Goal: Find specific page/section: Find specific page/section

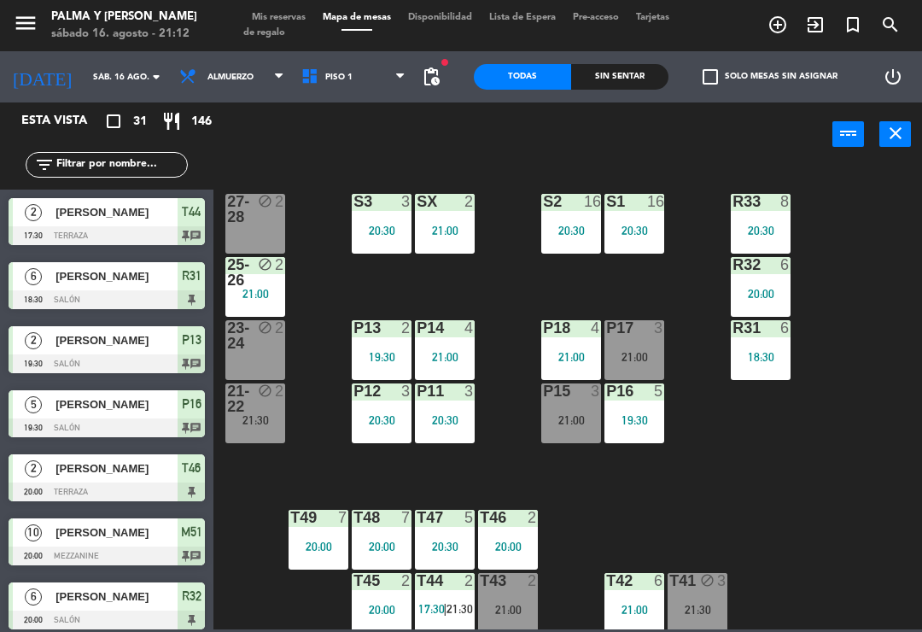
scroll to position [4, 0]
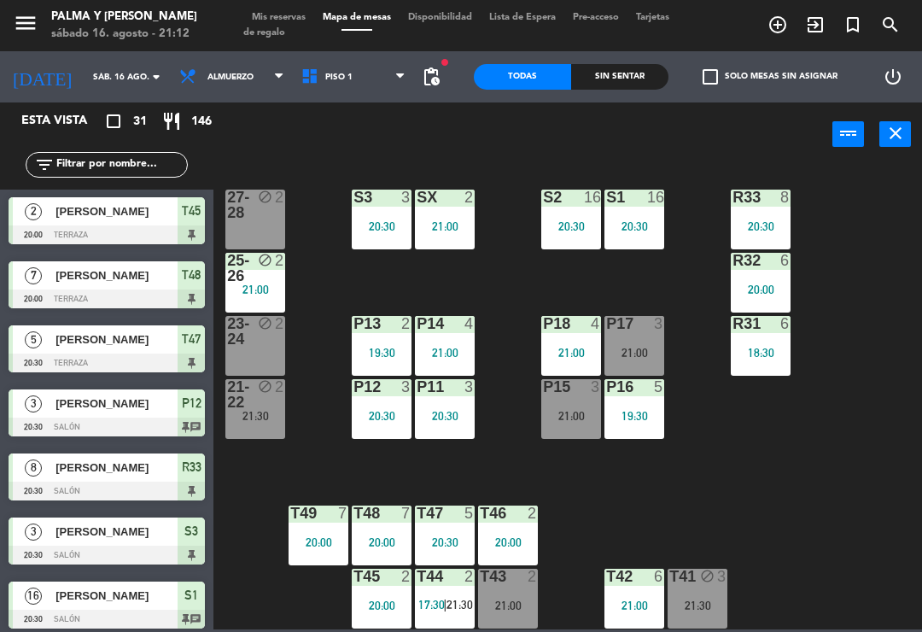
click at [653, 343] on div "P17 3 21:00" at bounding box center [635, 346] width 60 height 60
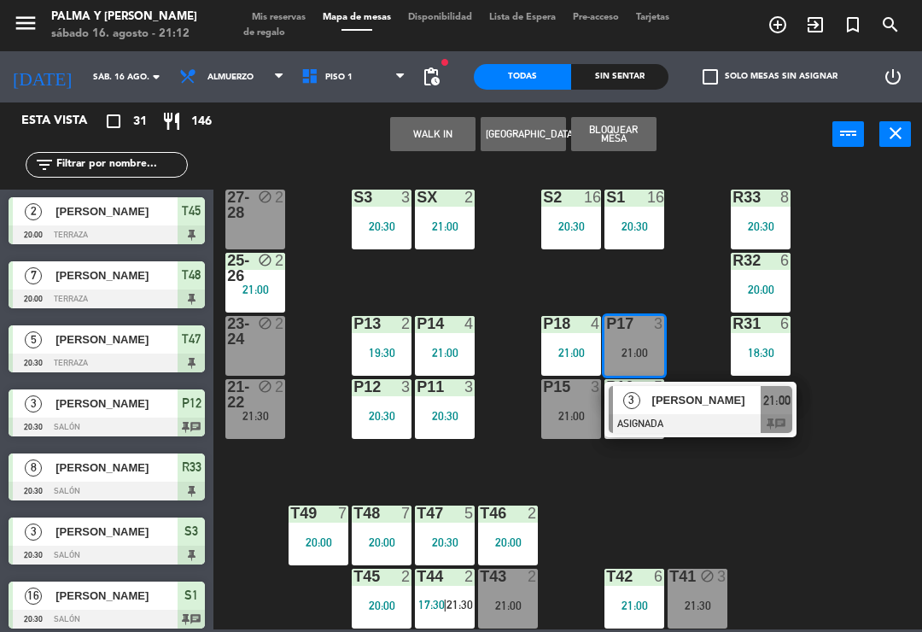
click at [738, 414] on div at bounding box center [701, 423] width 184 height 19
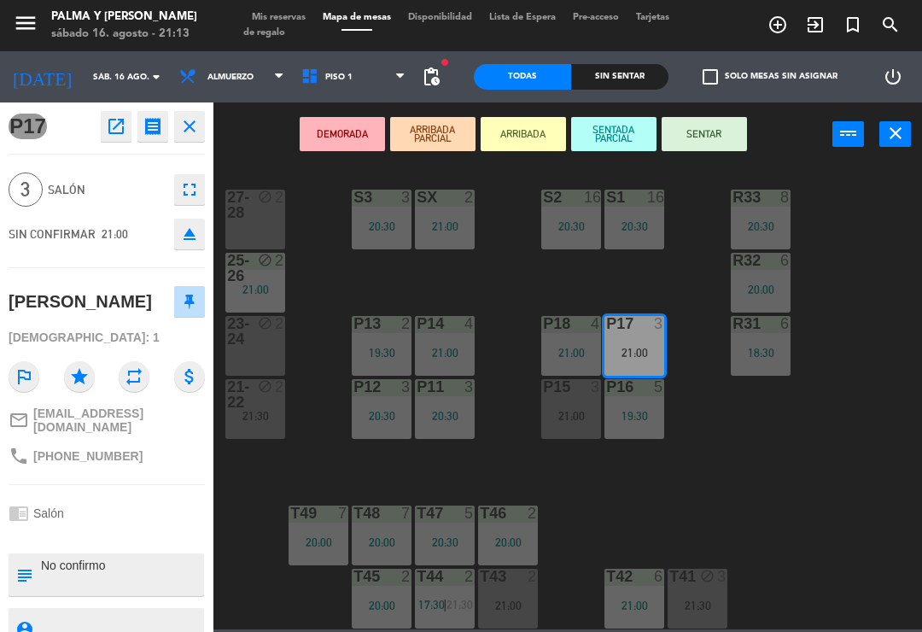
scroll to position [0, 0]
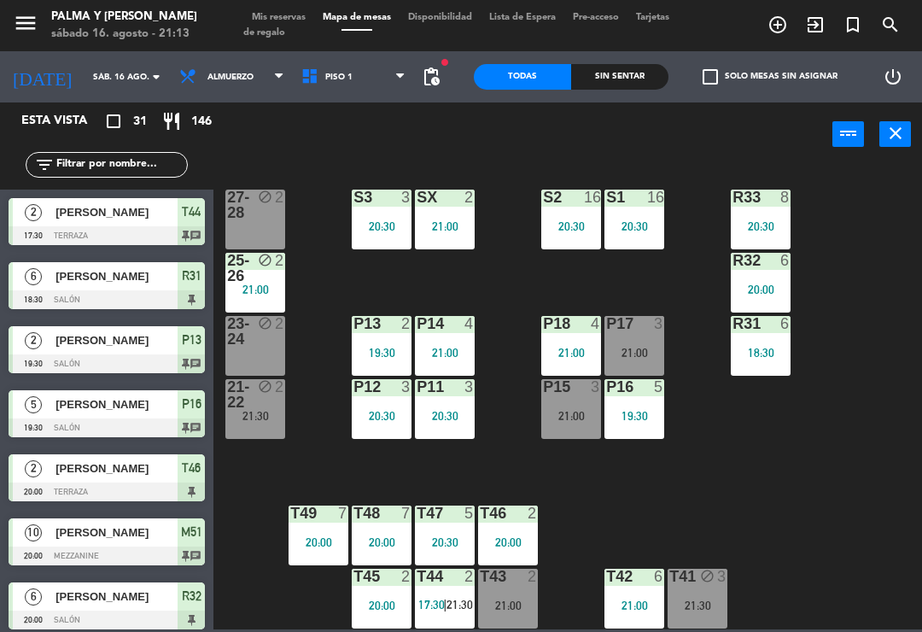
click at [335, 85] on span "Piso 1" at bounding box center [354, 77] width 122 height 38
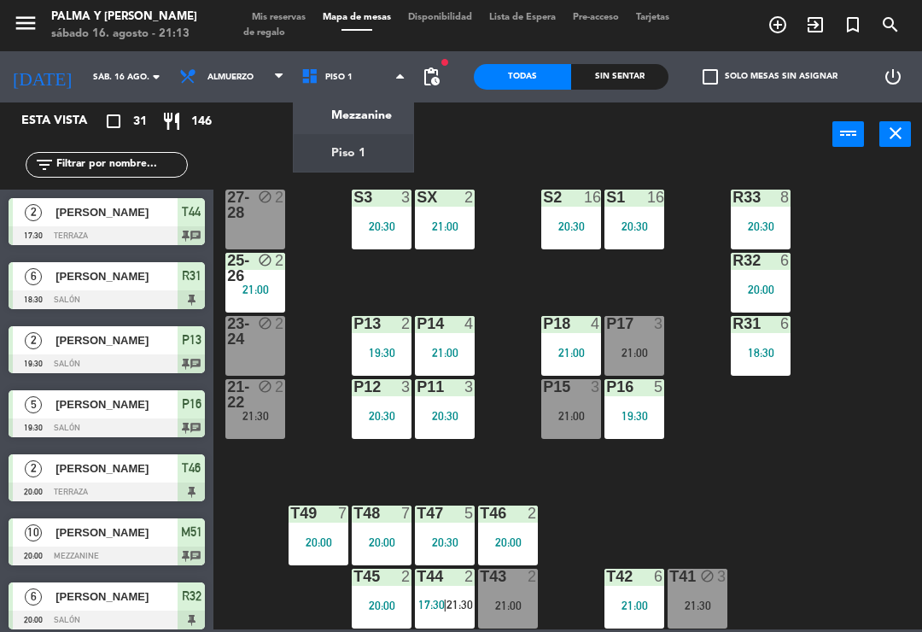
click at [374, 127] on ng-component "menu Palma y [PERSON_NAME] 16. [PERSON_NAME] - 21:13 Mis reservas Mapa de mesas…" at bounding box center [461, 314] width 922 height 629
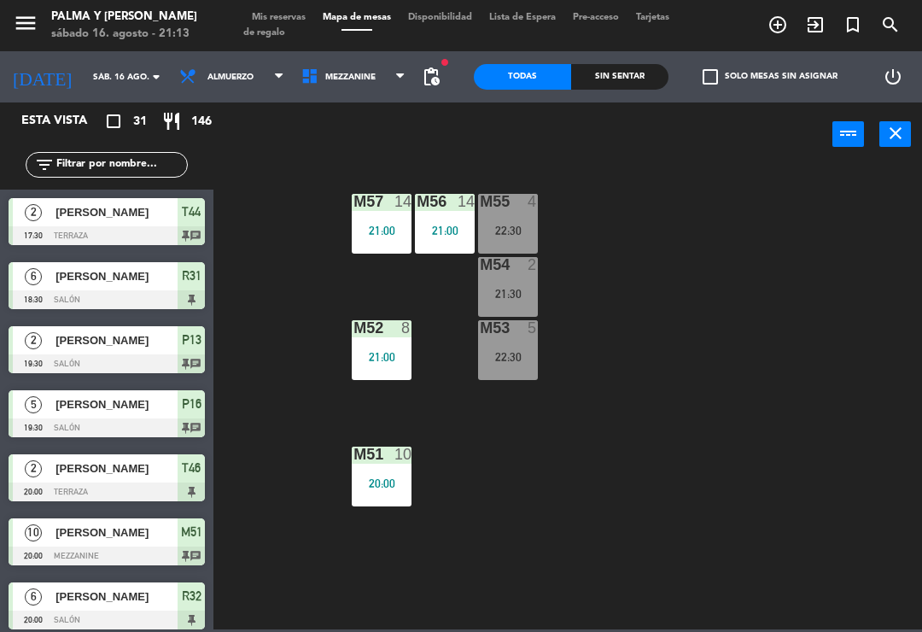
click at [418, 206] on div "M56" at bounding box center [417, 201] width 1 height 15
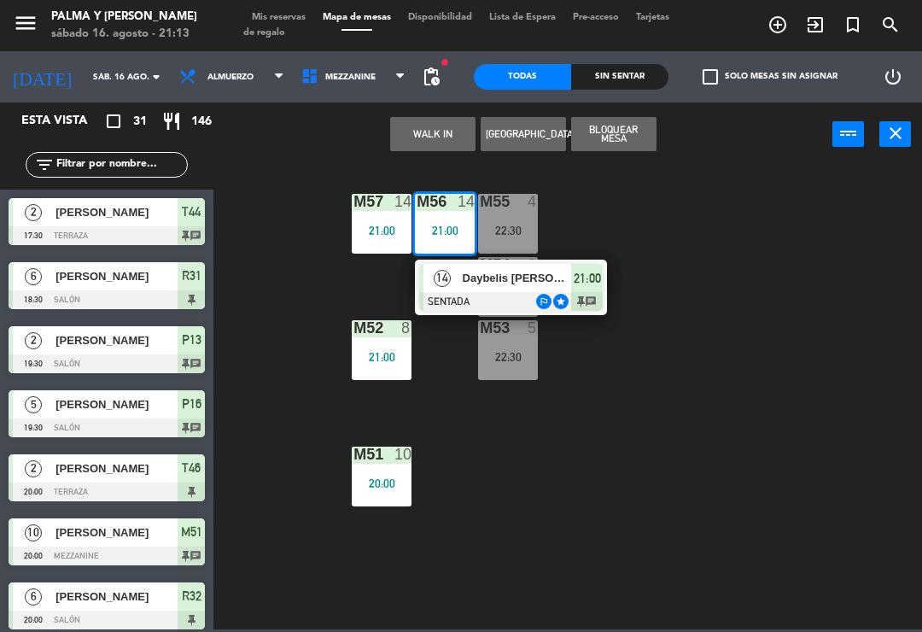
click at [500, 420] on div "M57 14 21:00 M56 14 21:00 14 Daybelis [PERSON_NAME] SENTADA outlined_flag star …" at bounding box center [573, 397] width 700 height 466
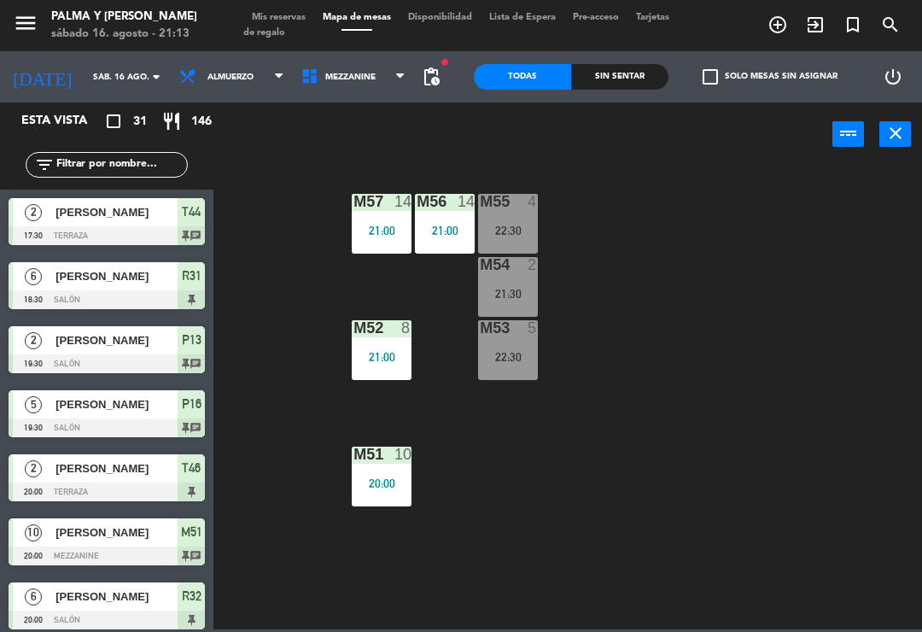
click at [404, 336] on div "8" at bounding box center [406, 327] width 10 height 15
click at [708, 383] on div "M57 14 21:00 M56 14 21:00 M55 4 22:30 M54 2 21:30 M52 8 21:00 M53 5 22:30 M51 1…" at bounding box center [573, 397] width 700 height 466
click at [866, 439] on div "M57 14 21:00 M56 14 21:00 M55 4 22:30 M54 2 21:30 M52 8 21:00 M53 5 22:30 M51 1…" at bounding box center [573, 397] width 700 height 466
click at [392, 481] on div "20:00" at bounding box center [382, 483] width 60 height 12
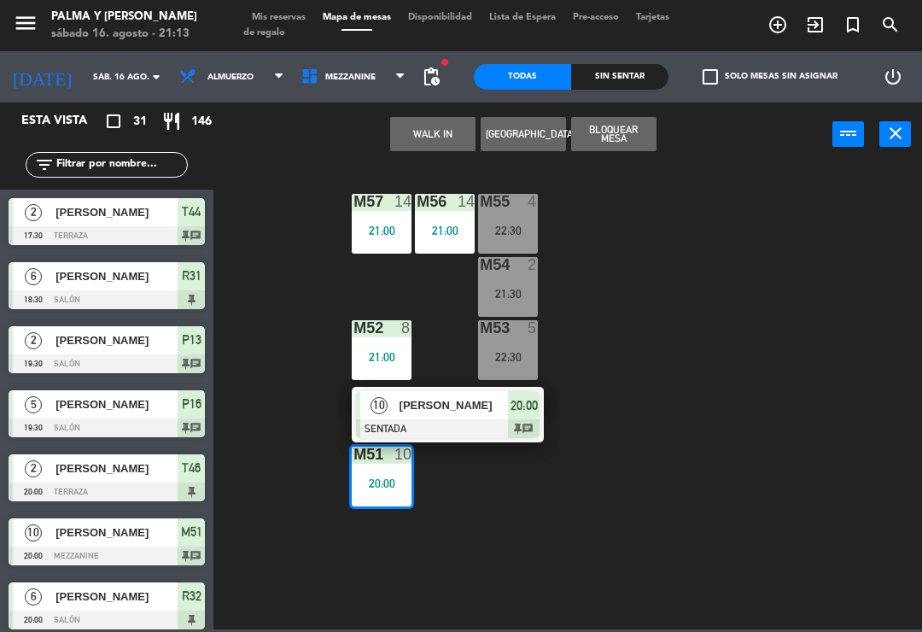
click at [576, 520] on div "M57 14 21:00 M56 14 21:00 M55 4 22:30 M54 2 21:30 M52 8 21:00 M53 5 22:30 M51 1…" at bounding box center [573, 397] width 700 height 466
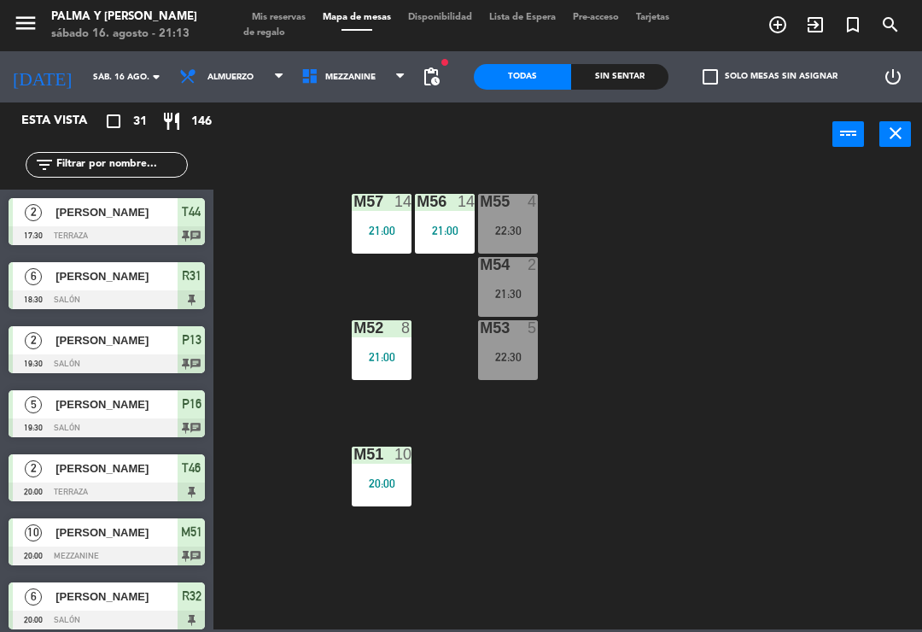
click at [378, 345] on div "M52 8 21:00" at bounding box center [382, 350] width 60 height 60
click at [618, 426] on div "M57 14 21:00 M56 14 21:00 M55 4 22:30 M54 2 21:30 M52 8 21:00 M53 5 22:30 M51 1…" at bounding box center [573, 397] width 700 height 466
click at [847, 389] on div "M57 14 21:00 M56 14 21:00 M55 4 22:30 M54 2 21:30 M52 8 21:00 M53 5 22:30 M51 1…" at bounding box center [573, 397] width 700 height 466
click at [325, 75] on span "Mezzanine" at bounding box center [350, 77] width 50 height 9
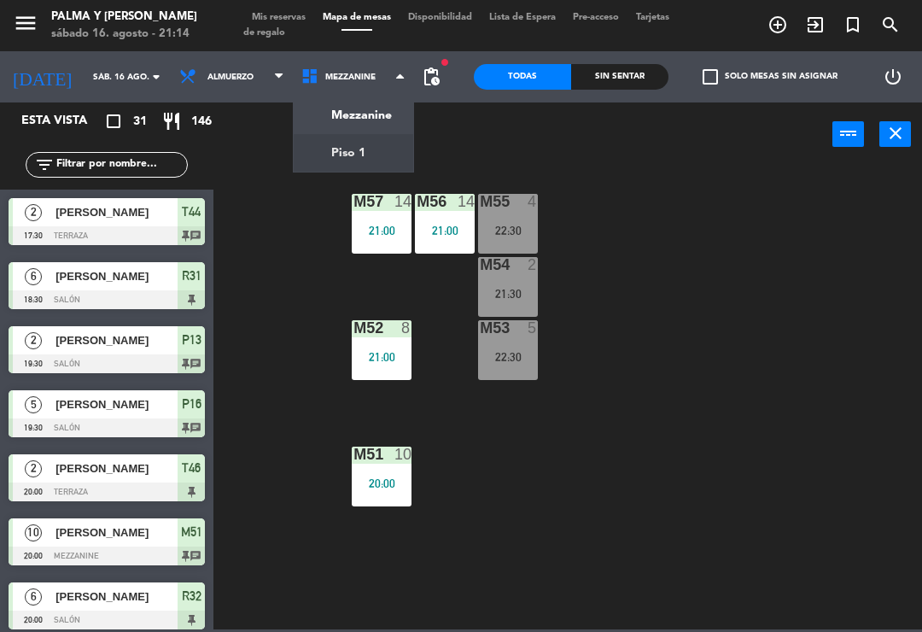
click at [359, 162] on ng-component "menu Palma y [PERSON_NAME] 16. [PERSON_NAME] - 21:14 Mis reservas Mapa de mesas…" at bounding box center [461, 314] width 922 height 629
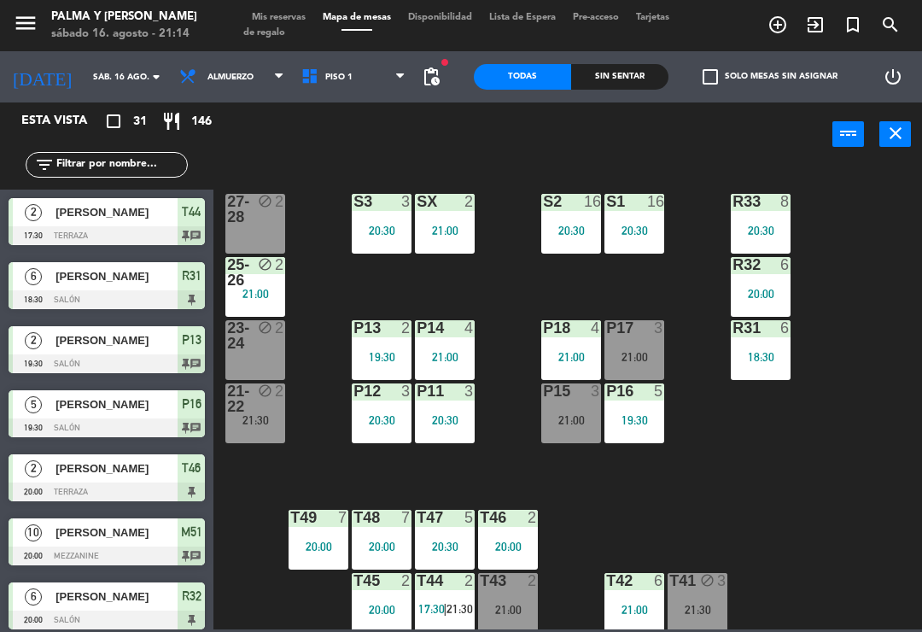
click at [580, 227] on div "20:30" at bounding box center [572, 231] width 60 height 12
click at [763, 475] on div "R33 8 20:30 S1 16 20:30 S2 16 20:30 S3 3 20:30 SX 2 21:00 27-28 block 2 R32 6 2…" at bounding box center [573, 397] width 700 height 466
click at [424, 225] on div "21:00" at bounding box center [445, 231] width 60 height 12
click at [770, 495] on div "R33 8 20:30 S1 16 20:30 S2 16 20:30 S3 3 20:30 SX 2 21:00 27-28 block 2 R32 6 2…" at bounding box center [573, 397] width 700 height 466
click at [428, 350] on div "21:00" at bounding box center [445, 356] width 60 height 13
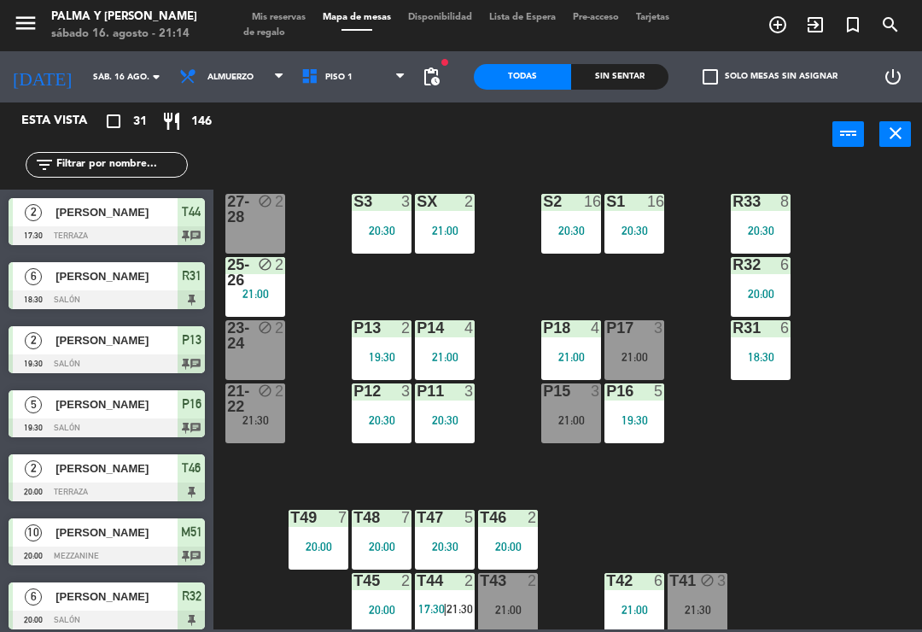
click at [797, 528] on div "R33 8 20:30 S1 16 20:30 S2 16 20:30 S3 3 20:30 SX 2 21:00 27-28 block 2 R32 6 2…" at bounding box center [573, 397] width 700 height 466
click at [149, 170] on input "text" at bounding box center [121, 164] width 132 height 19
click at [852, 178] on div "R33 8 20:30 S1 16 20:30 S2 16 20:30 S3 3 20:30 SX 2 21:00 27-28 block 2 R32 6 2…" at bounding box center [573, 397] width 700 height 466
click at [120, 170] on input "text" at bounding box center [121, 164] width 132 height 19
click at [551, 138] on div "power_input close" at bounding box center [523, 134] width 619 height 65
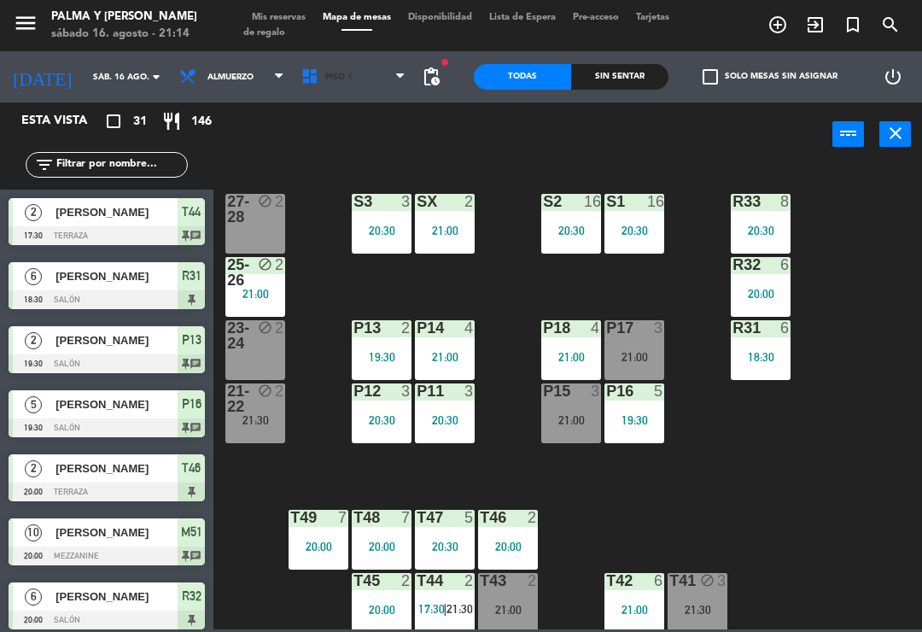
click at [313, 84] on span "Piso 1" at bounding box center [354, 77] width 122 height 38
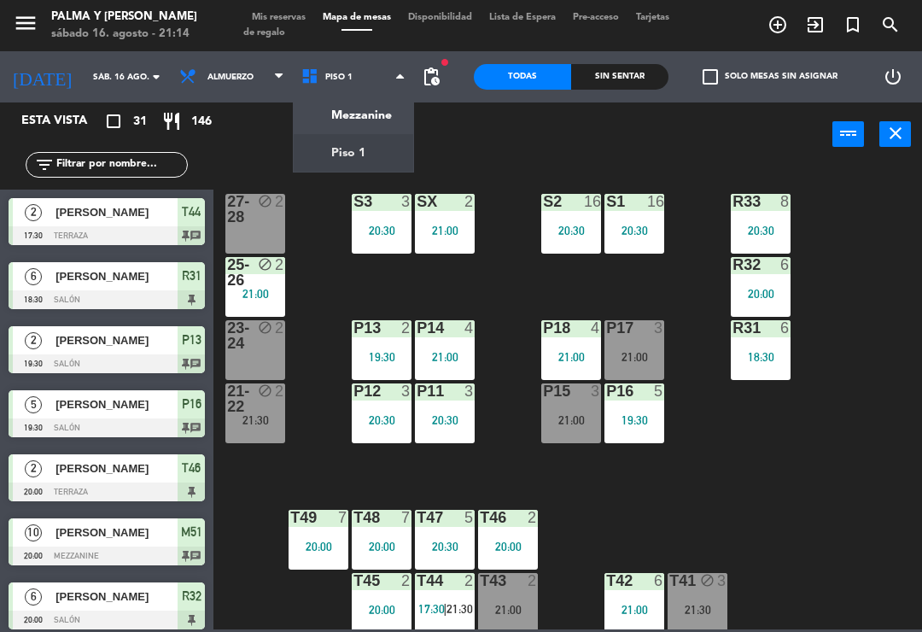
click at [323, 158] on ng-component "menu Palma y [PERSON_NAME] 16. [PERSON_NAME] - 21:14 Mis reservas Mapa de mesas…" at bounding box center [461, 314] width 922 height 629
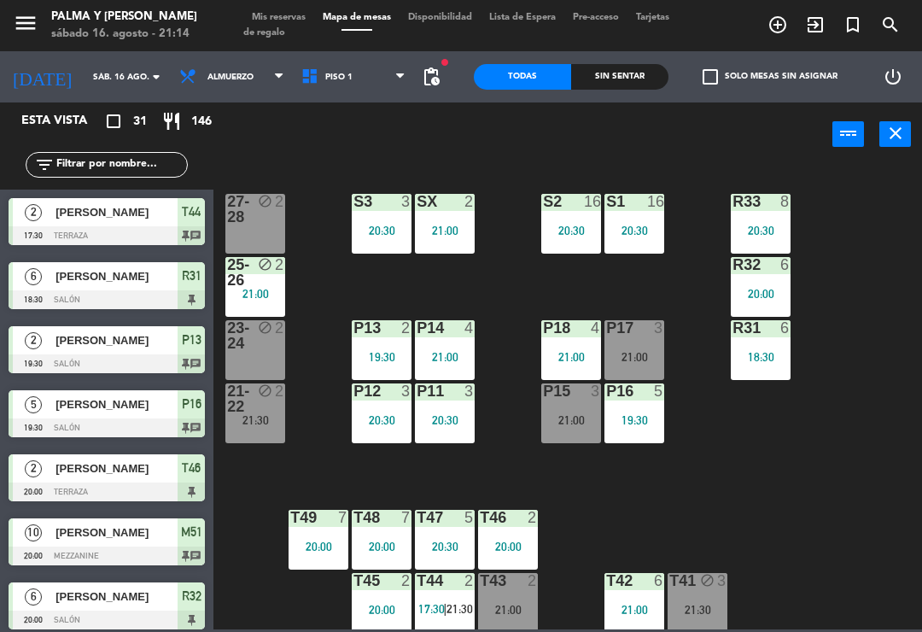
click at [325, 77] on span "Piso 1" at bounding box center [338, 77] width 27 height 9
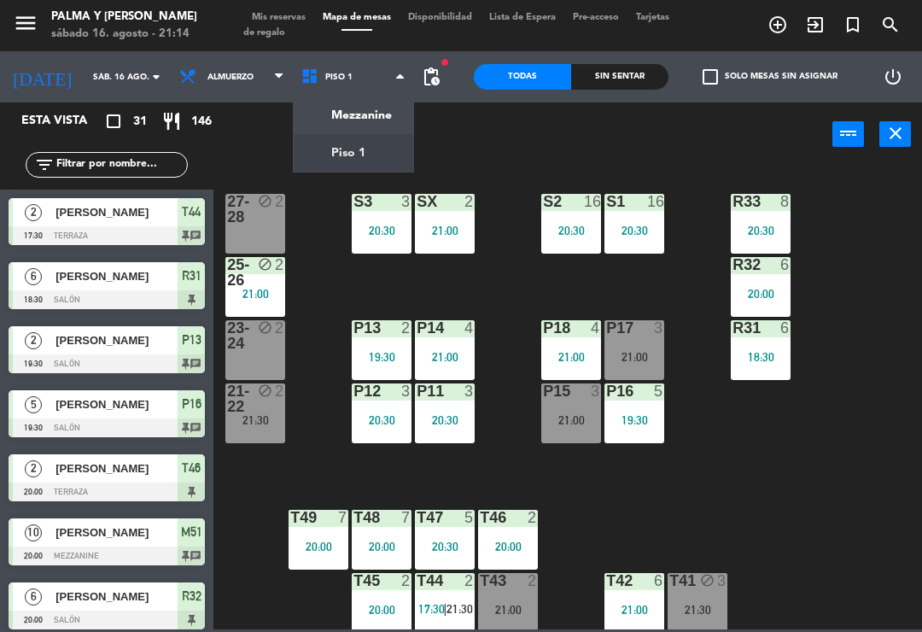
click at [319, 148] on ng-component "menu Palma y [PERSON_NAME] 16. [PERSON_NAME] - 21:14 Mis reservas Mapa de mesas…" at bounding box center [461, 314] width 922 height 629
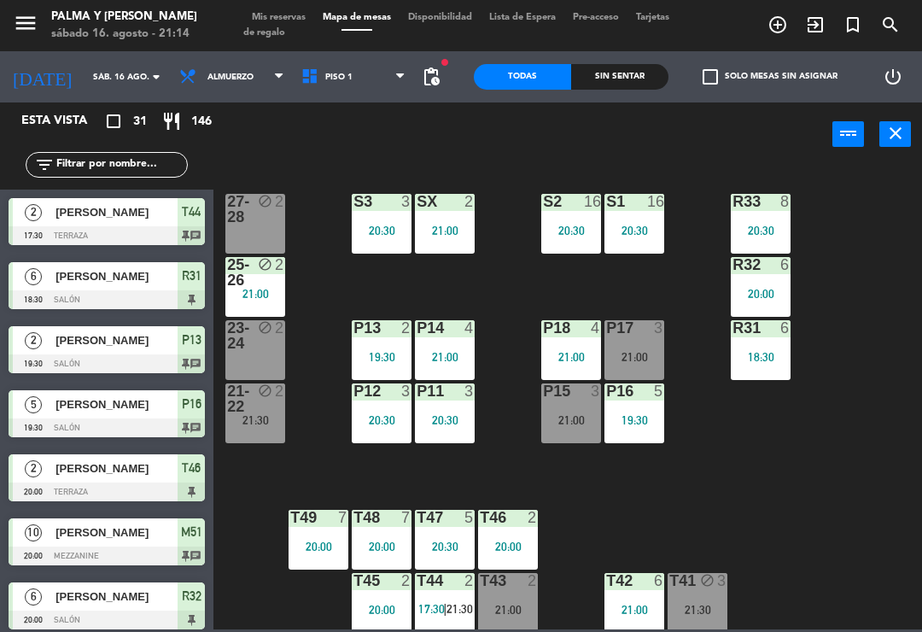
click at [323, 536] on div "T49 7 20:00" at bounding box center [319, 540] width 60 height 60
click at [866, 540] on div "R33 8 20:30 S1 16 20:30 S2 16 20:30 S3 3 20:30 SX 2 21:00 27-28 block 2 R32 6 2…" at bounding box center [573, 397] width 700 height 466
click at [629, 354] on div "21:00" at bounding box center [635, 357] width 60 height 12
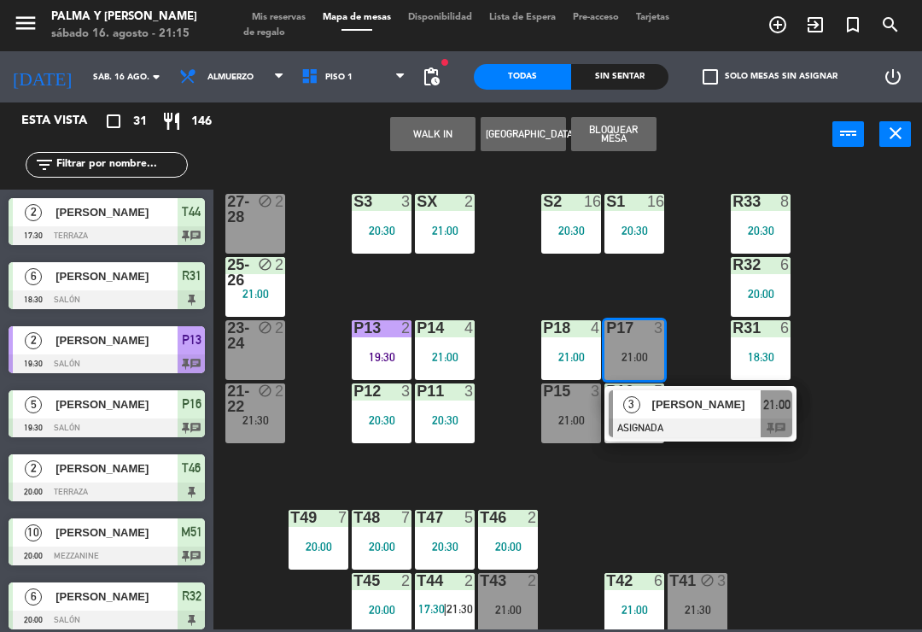
click at [776, 431] on div at bounding box center [701, 428] width 184 height 19
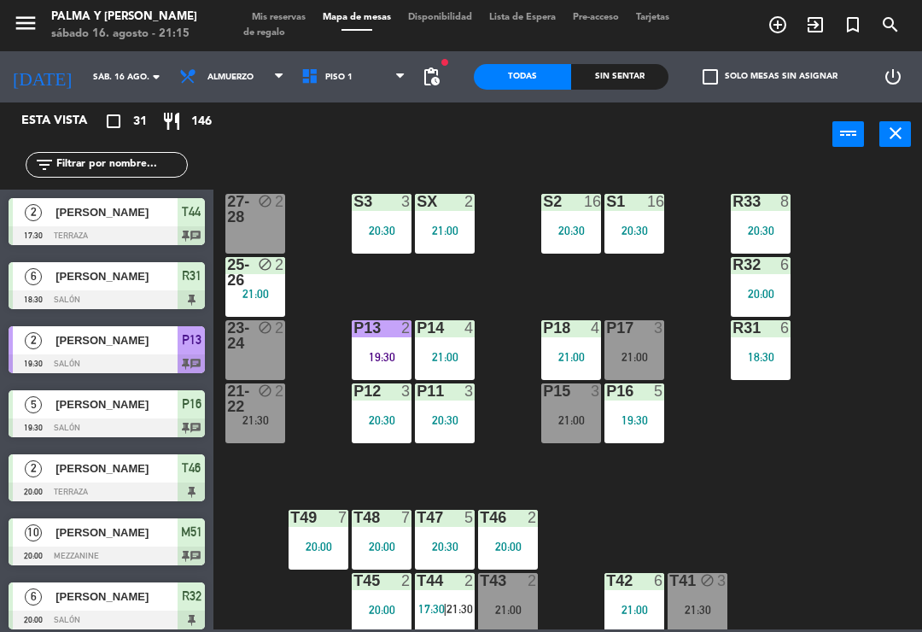
click at [623, 348] on div "P17 3 21:00" at bounding box center [635, 350] width 60 height 60
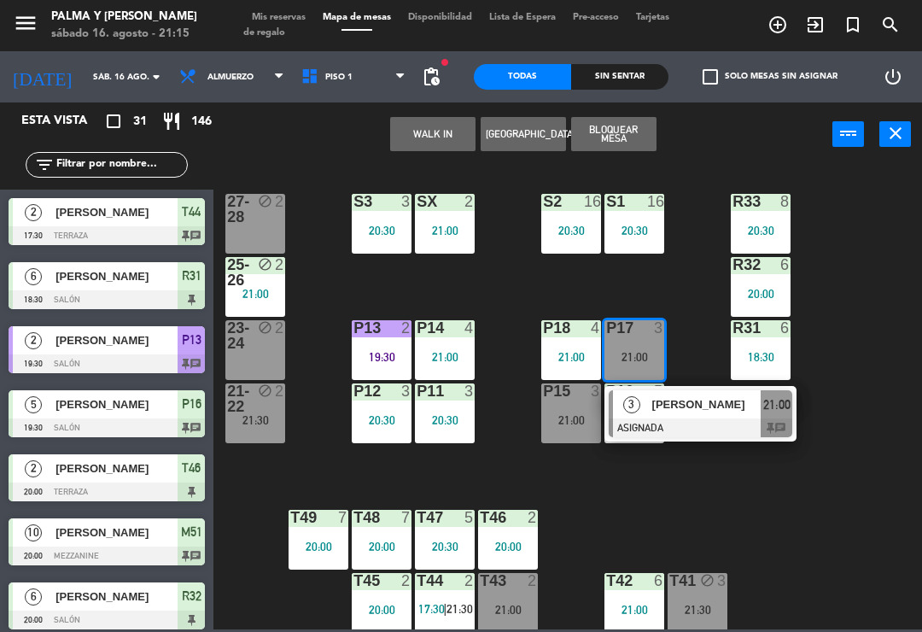
click at [708, 407] on span "[PERSON_NAME]" at bounding box center [707, 404] width 109 height 18
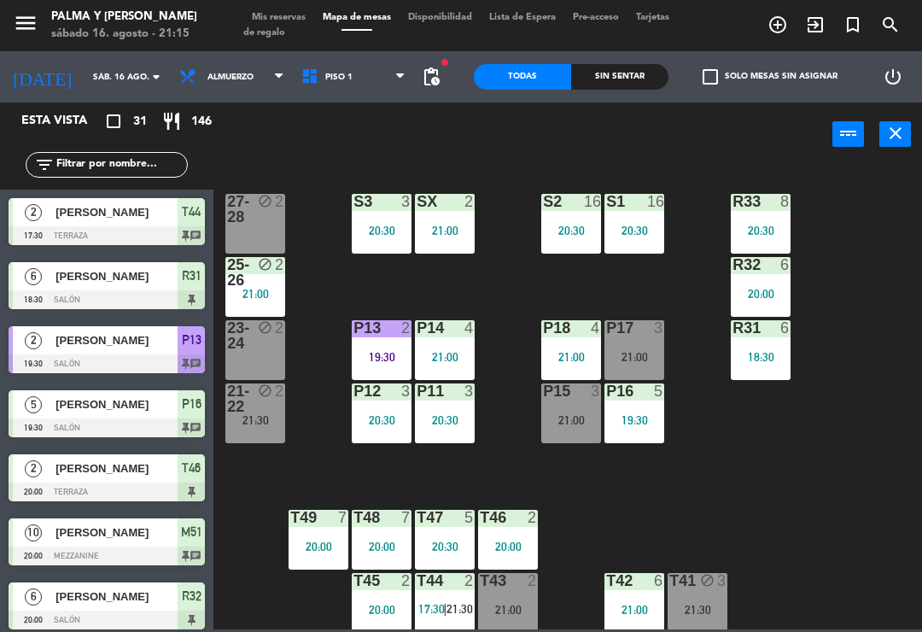
click at [561, 429] on div "P15 3 21:00" at bounding box center [572, 414] width 60 height 60
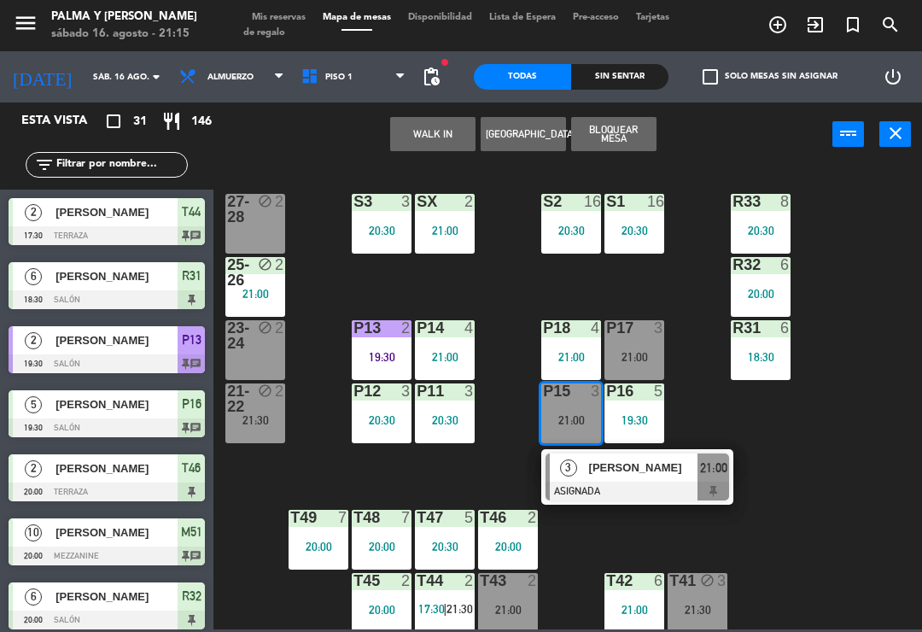
click at [667, 475] on span "[PERSON_NAME]" at bounding box center [643, 468] width 109 height 18
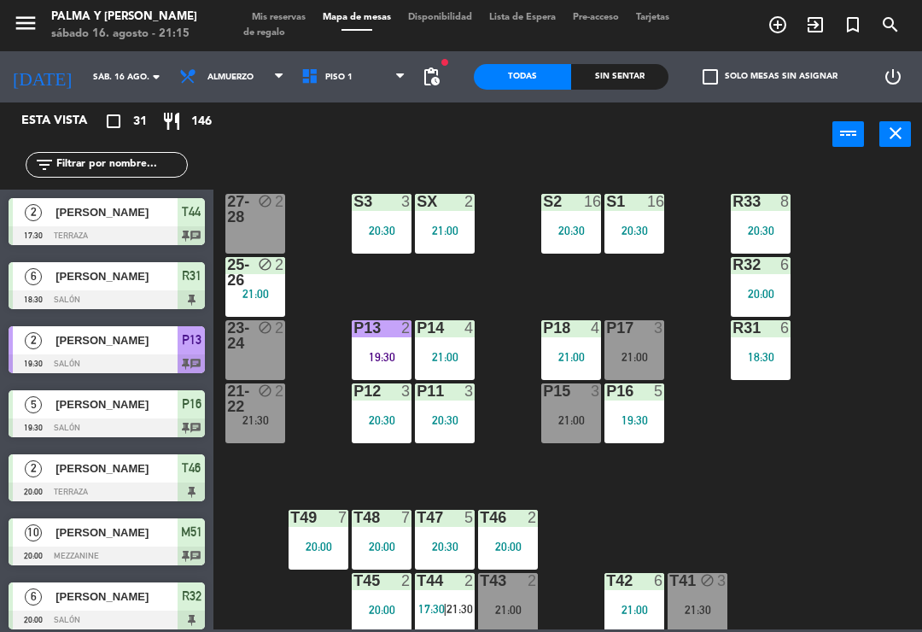
scroll to position [61, 0]
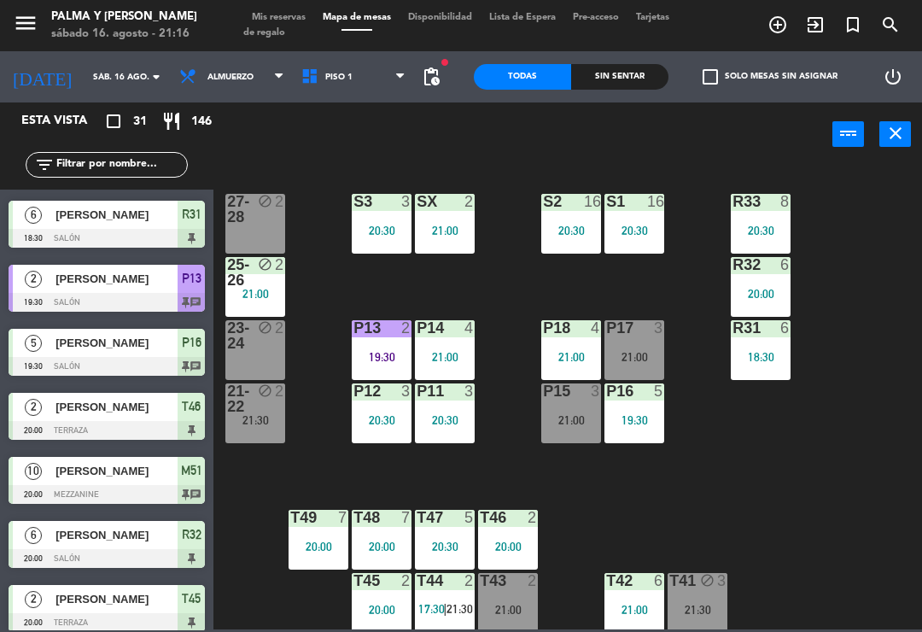
click at [455, 225] on div "21:00" at bounding box center [445, 231] width 60 height 12
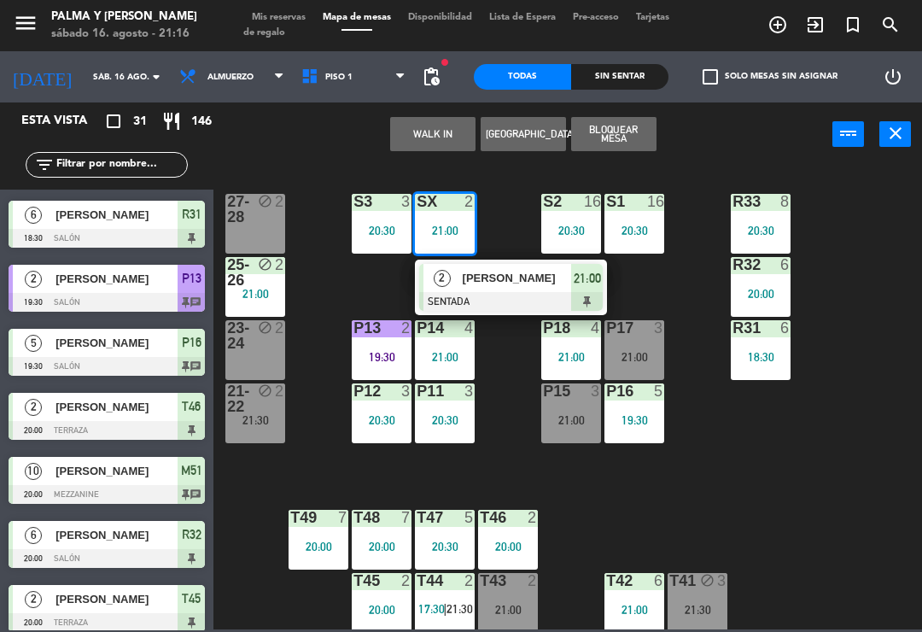
click at [737, 466] on div "R33 8 20:30 S1 16 20:30 S2 16 20:30 S3 3 20:30 SX 2 21:00 2 [PERSON_NAME] SENTA…" at bounding box center [573, 397] width 700 height 466
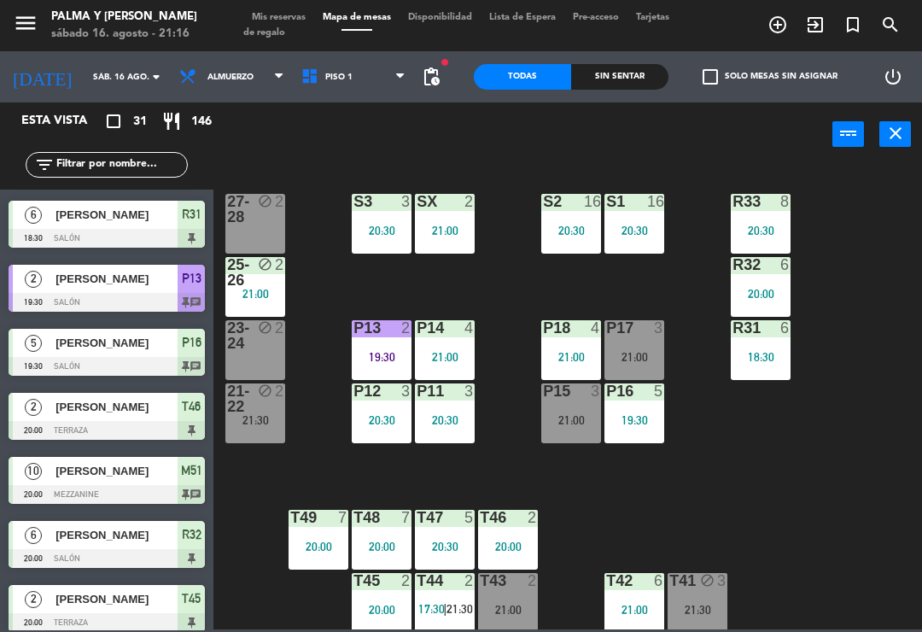
click at [257, 297] on div "21:00" at bounding box center [255, 294] width 60 height 12
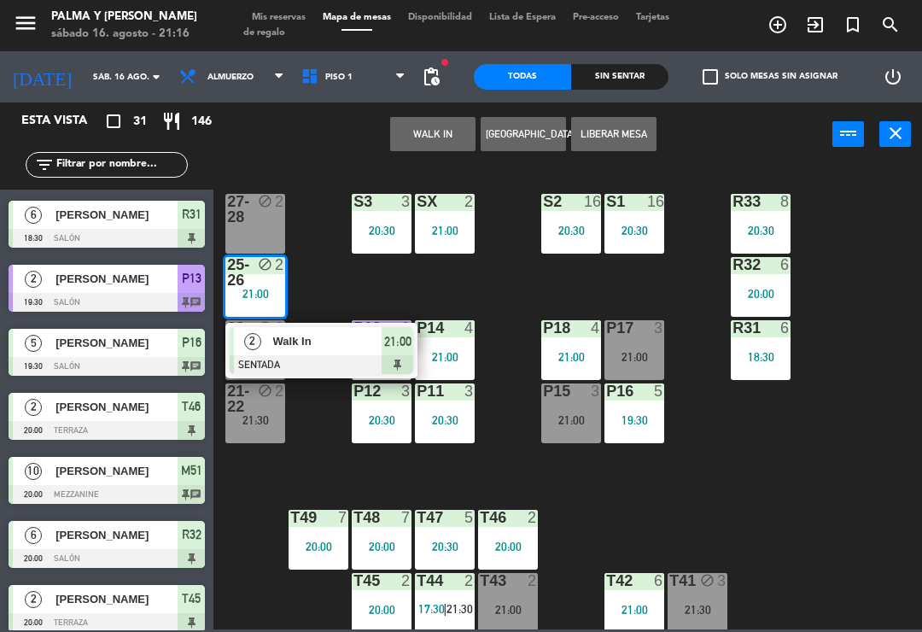
click at [353, 335] on span "Walk In" at bounding box center [327, 341] width 109 height 18
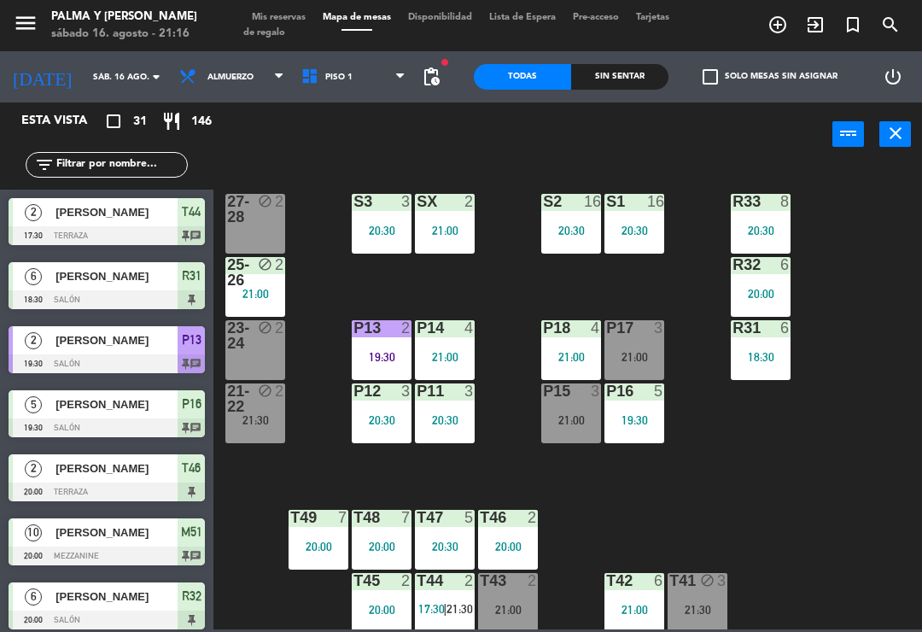
scroll to position [190, 0]
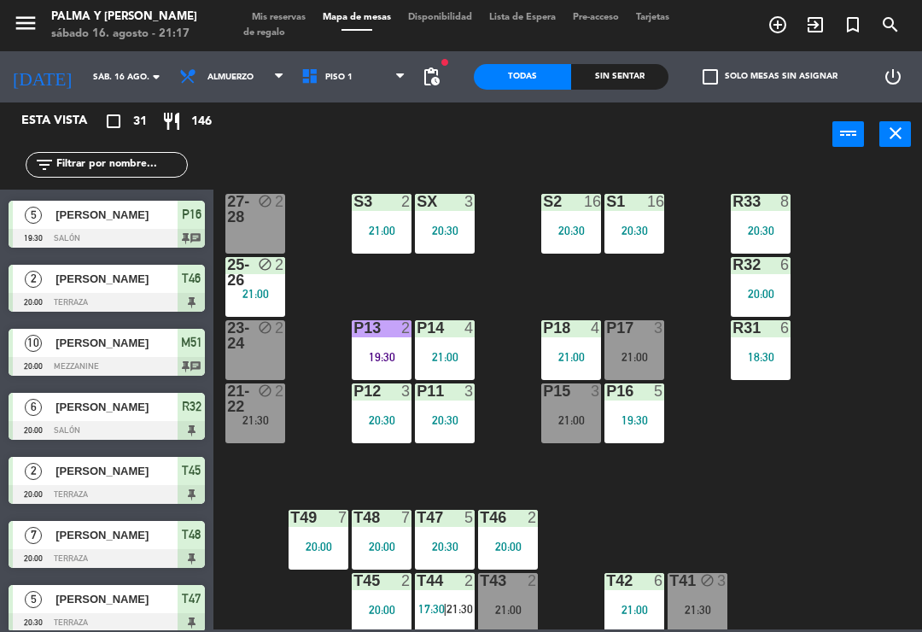
click at [148, 173] on input "text" at bounding box center [121, 164] width 132 height 19
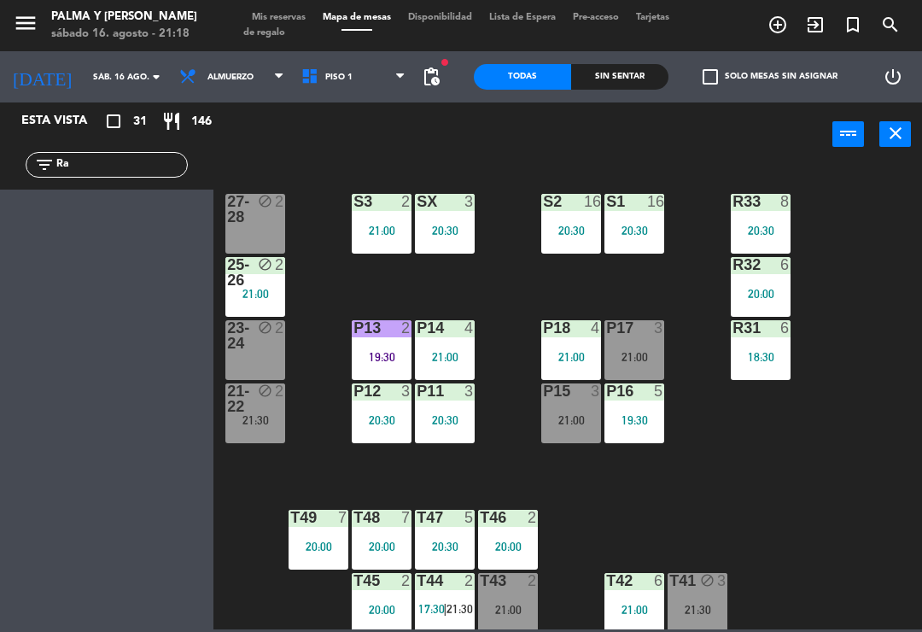
type input "R"
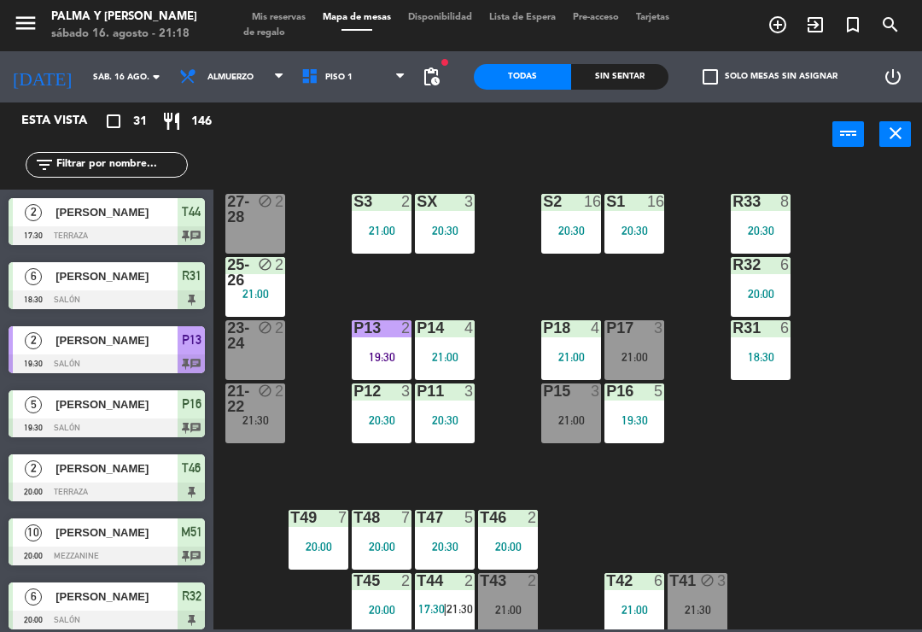
click at [886, 196] on div "R33 8 20:30 S1 16 20:30 S2 16 20:30 S3 2 21:00 SX 3 20:30 27-28 block 2 R32 6 2…" at bounding box center [573, 397] width 700 height 466
click at [343, 77] on span "Piso 1" at bounding box center [354, 77] width 122 height 38
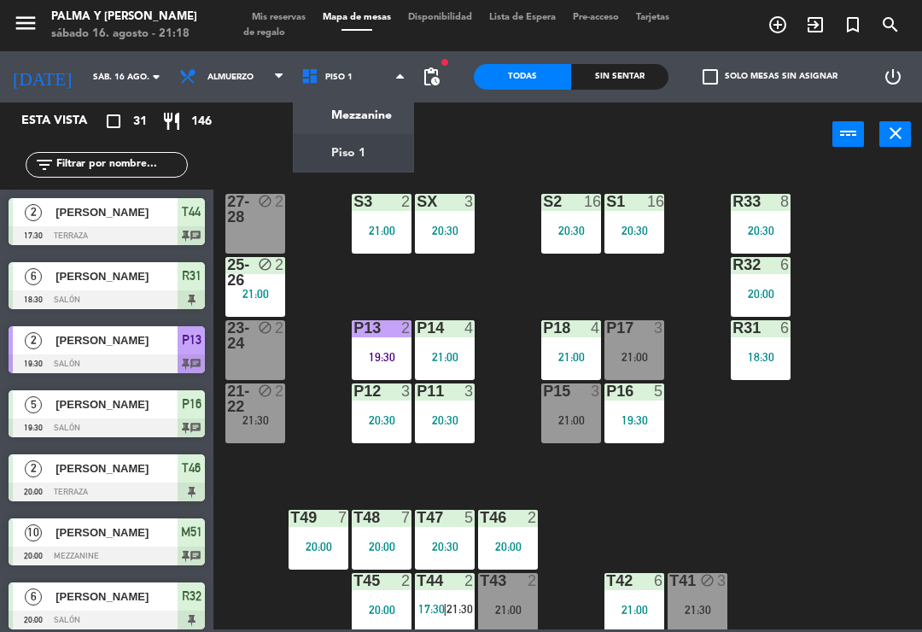
click at [348, 131] on ng-component "menu Palma y [PERSON_NAME] 16. [PERSON_NAME] - 21:18 Mis reservas Mapa de mesas…" at bounding box center [461, 314] width 922 height 629
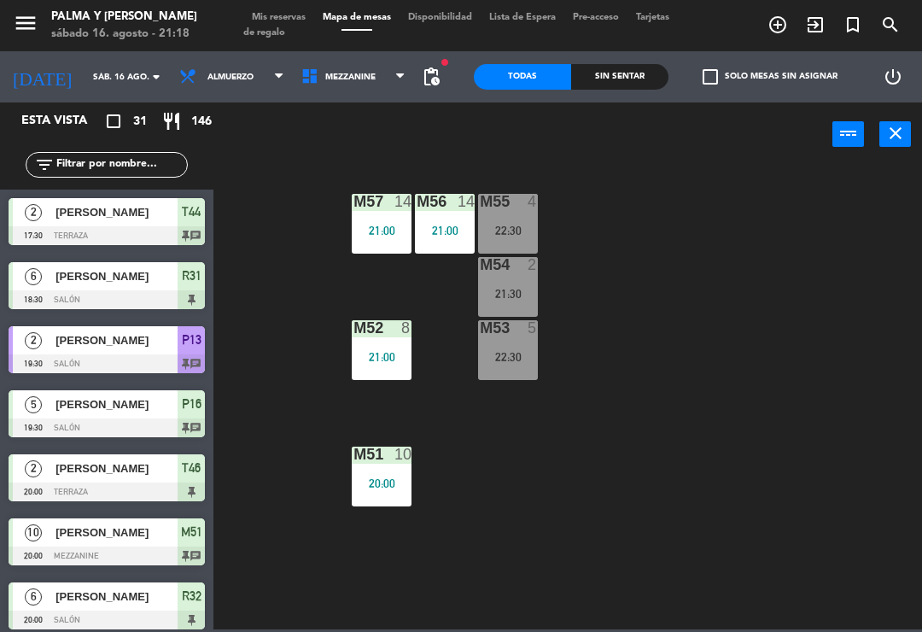
click at [380, 345] on div "M52 8 21:00" at bounding box center [382, 350] width 60 height 60
click at [539, 469] on div "M57 14 21:00 M56 14 21:00 M55 4 22:30 M54 2 21:30 M52 8 21:00 M53 5 22:30 M51 1…" at bounding box center [573, 397] width 700 height 466
click at [395, 339] on div "M52 8 21:00" at bounding box center [382, 350] width 60 height 60
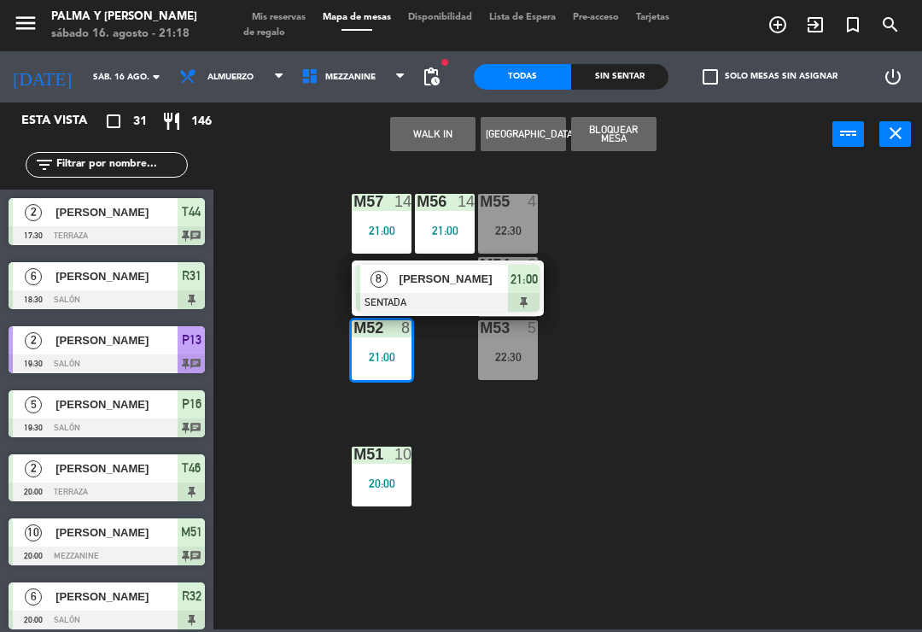
click at [102, 174] on input "text" at bounding box center [121, 164] width 132 height 19
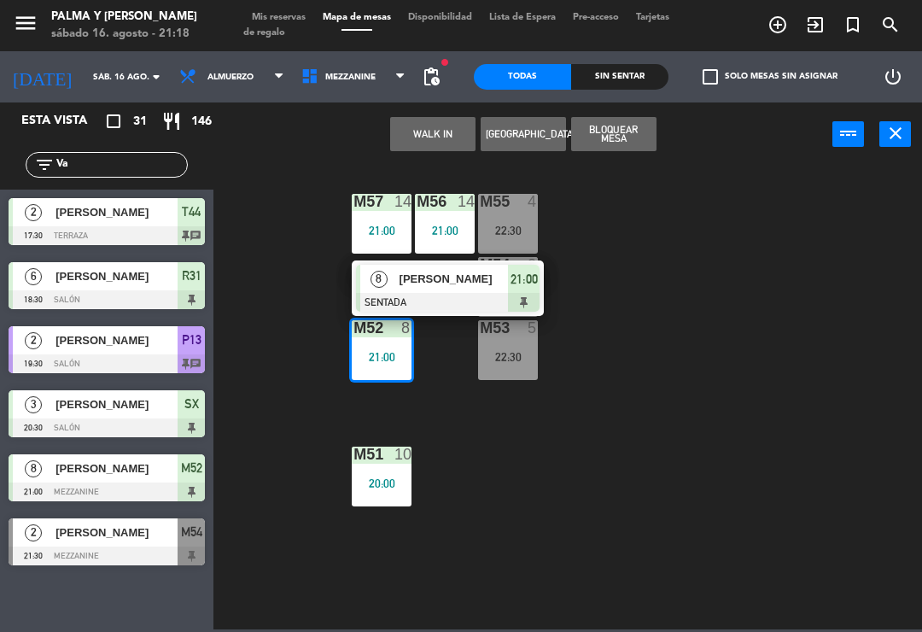
click at [739, 206] on div "M57 14 21:00 M56 14 21:00 M55 4 22:30 M54 2 21:30 M52 8 21:00 8 [PERSON_NAME] S…" at bounding box center [573, 397] width 700 height 466
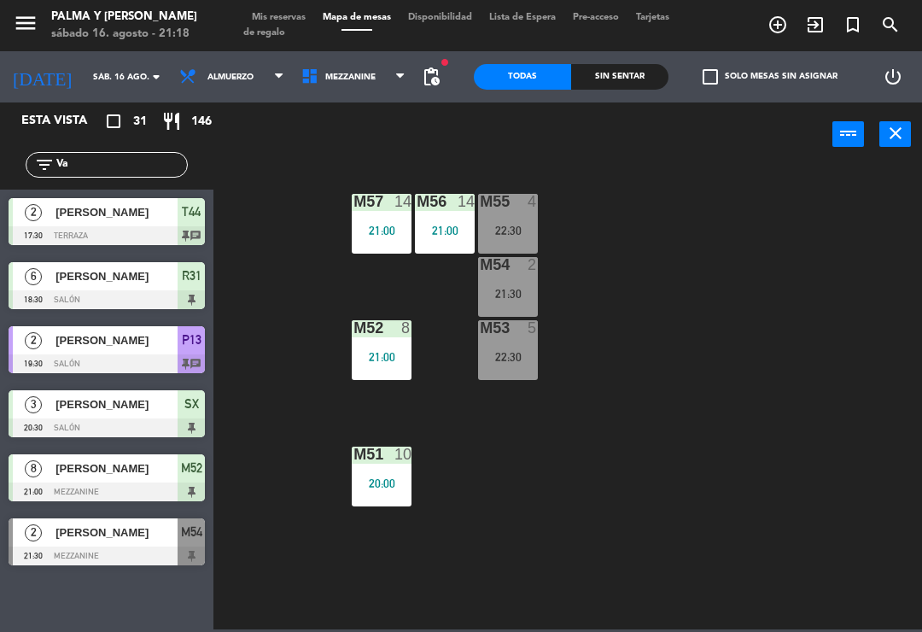
click at [103, 171] on input "Va" at bounding box center [121, 164] width 132 height 19
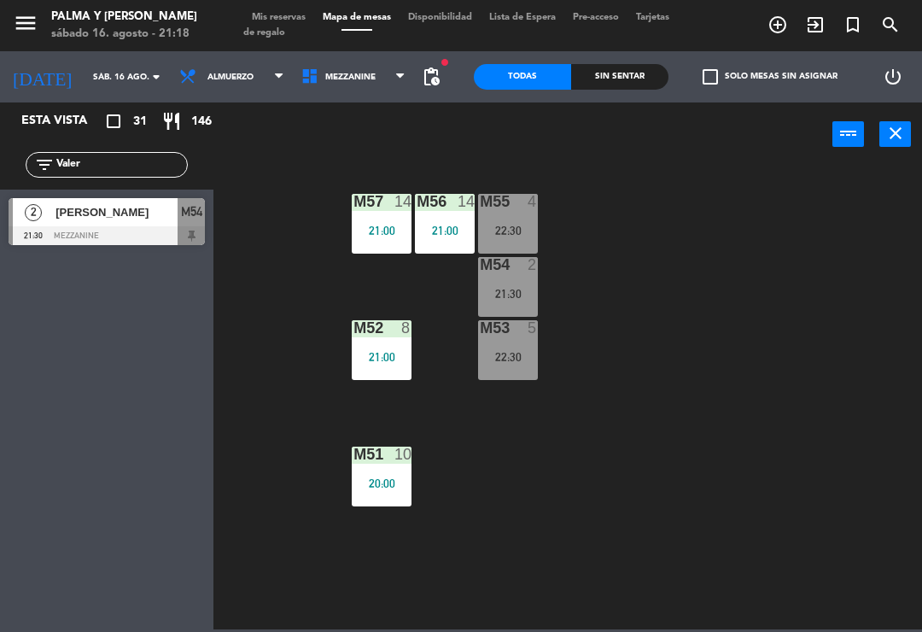
type input "Valer"
click at [780, 179] on div "M57 14 21:00 M56 14 21:00 M55 4 22:30 M54 2 21:30 M52 8 21:00 M53 5 22:30 M51 1…" at bounding box center [573, 397] width 700 height 466
click at [129, 222] on div "[PERSON_NAME]" at bounding box center [116, 212] width 124 height 28
click at [898, 559] on div "M57 14 21:00 M56 14 21:00 M55 4 22:30 M54 2 21:30 M52 8 21:00 M53 5 22:30 M51 1…" at bounding box center [573, 397] width 700 height 466
click at [134, 168] on input "Valer" at bounding box center [121, 164] width 132 height 19
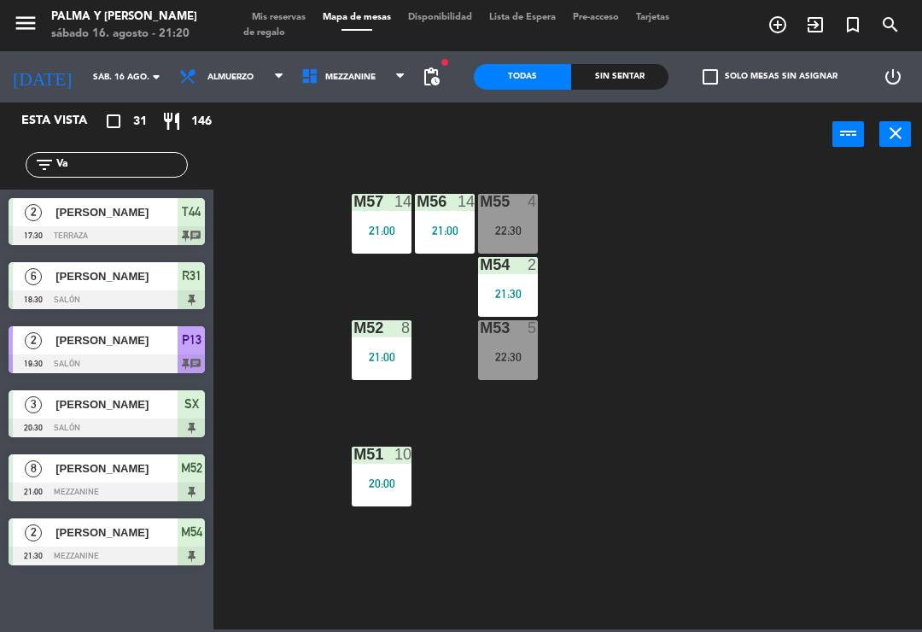
type input "V"
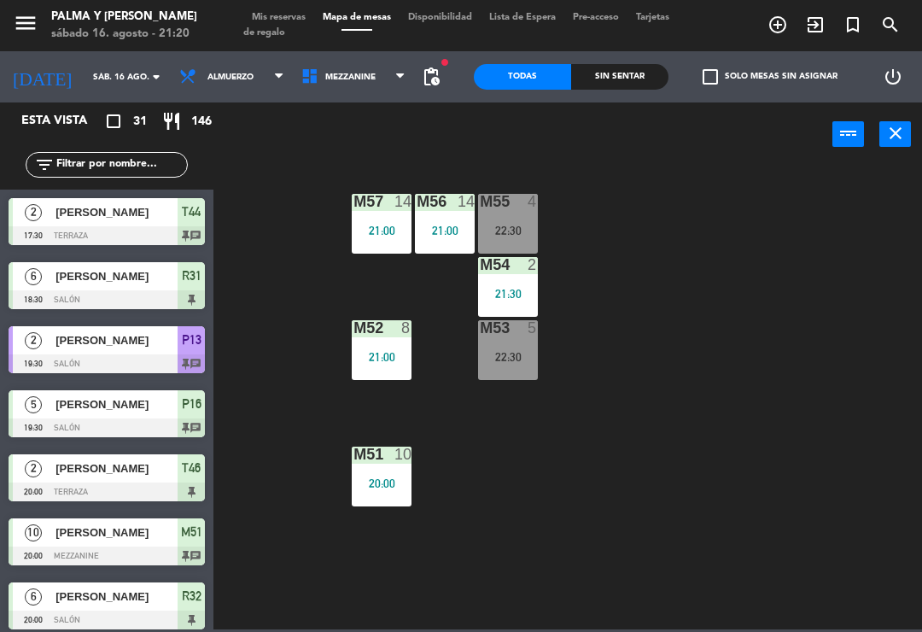
click at [699, 214] on div "M57 14 21:00 M56 14 21:00 M55 4 22:30 M54 2 21:30 M52 8 21:00 M53 5 22:30 M51 1…" at bounding box center [573, 397] width 700 height 466
click at [354, 93] on span "Mezzanine" at bounding box center [354, 77] width 122 height 38
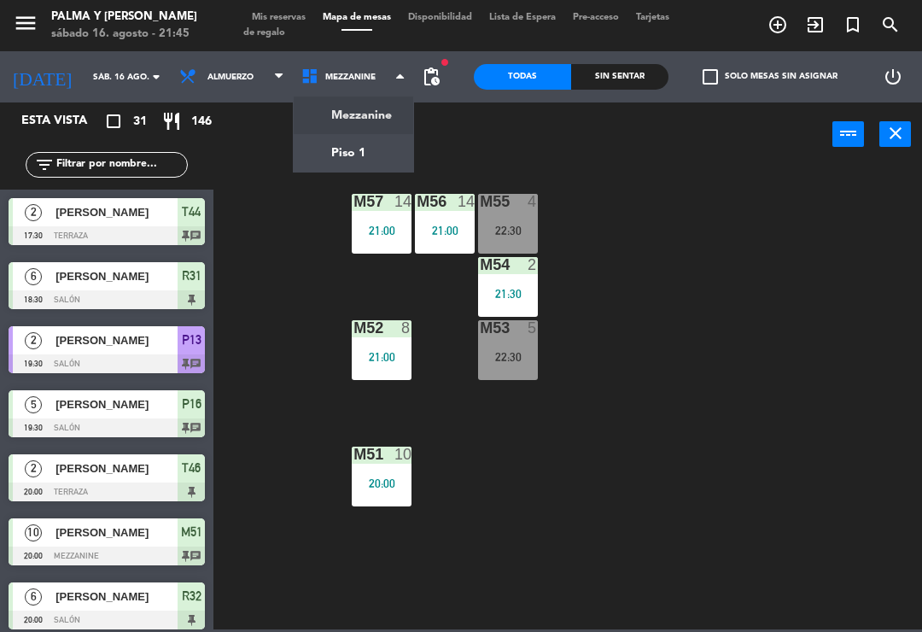
click at [358, 169] on ng-component "menu Palma y [PERSON_NAME] 16. [PERSON_NAME] - 21:45 Mis reservas Mapa de mesas…" at bounding box center [461, 314] width 922 height 629
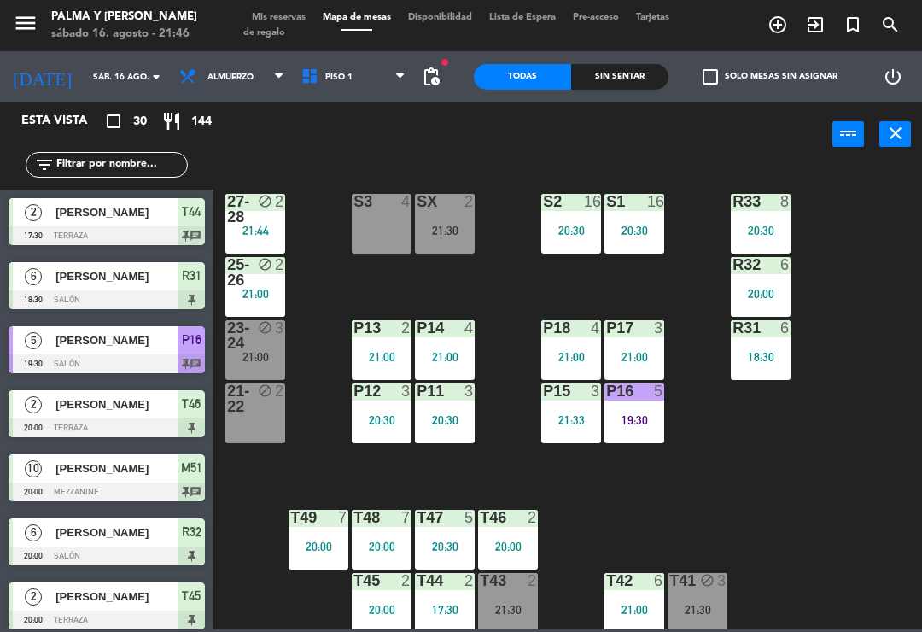
click at [328, 90] on span "Piso 1" at bounding box center [354, 77] width 122 height 38
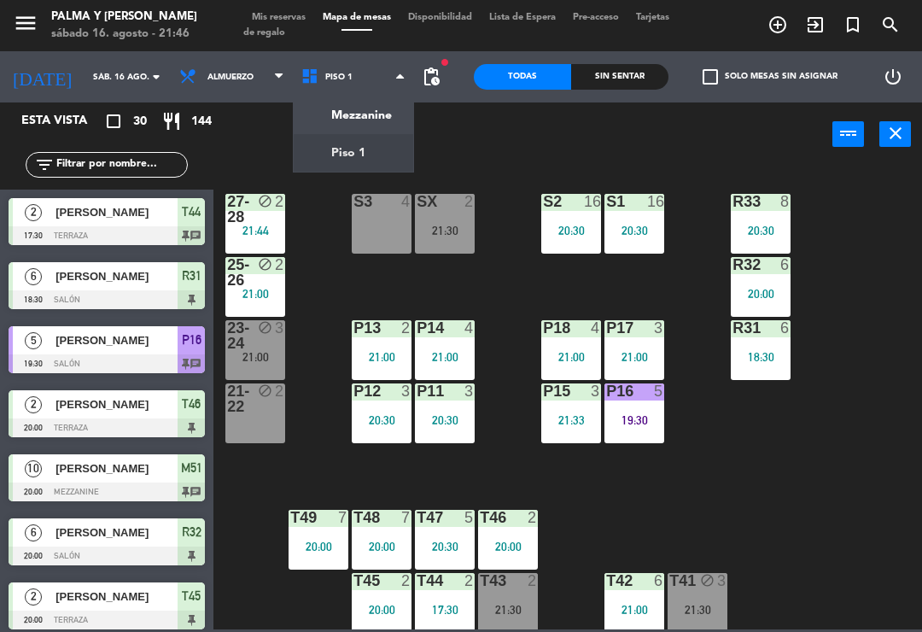
click at [327, 139] on ng-component "menu Palma y [PERSON_NAME] 16. [PERSON_NAME] - 21:46 Mis reservas Mapa de mesas…" at bounding box center [461, 314] width 922 height 629
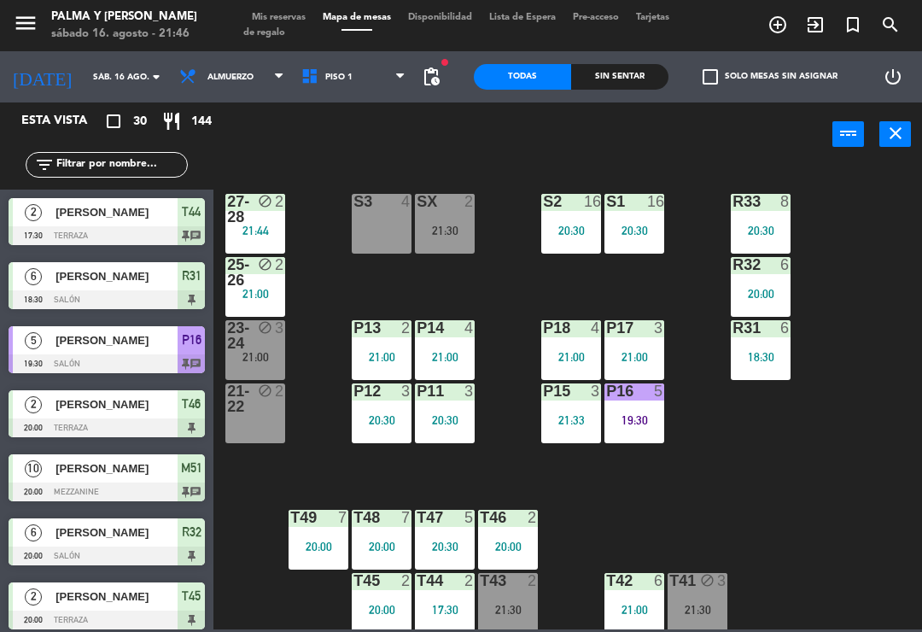
click at [305, 78] on icon at bounding box center [313, 76] width 25 height 19
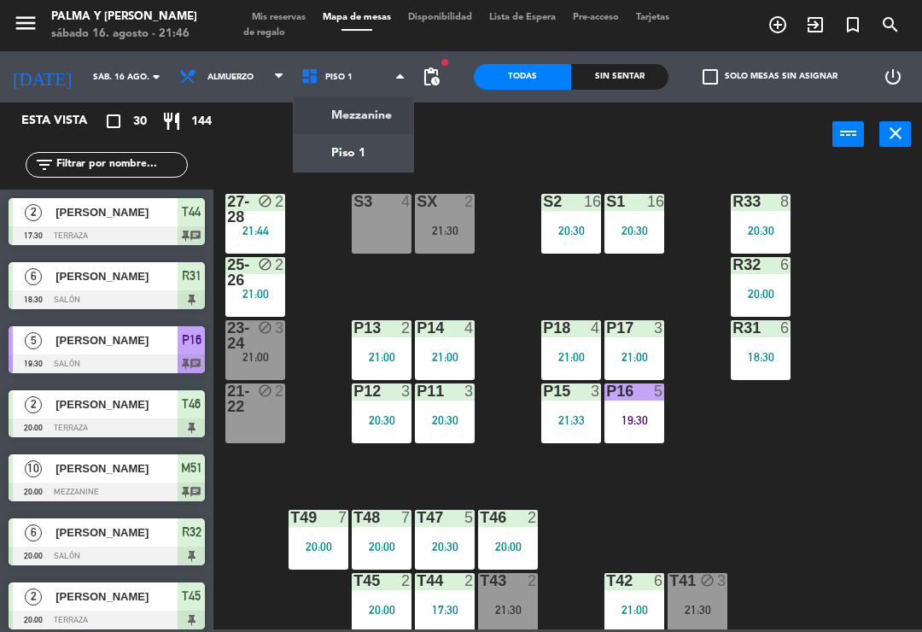
click at [305, 100] on div "Mezzanine Piso 1 Piso 1 Mezzanine Piso 1" at bounding box center [354, 76] width 122 height 51
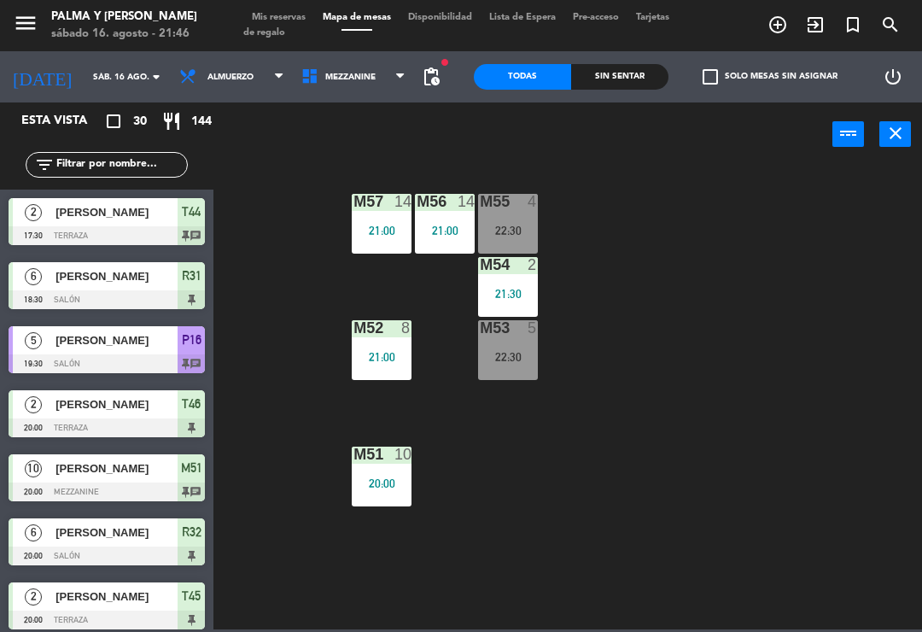
click at [419, 226] on div "21:00" at bounding box center [445, 231] width 60 height 12
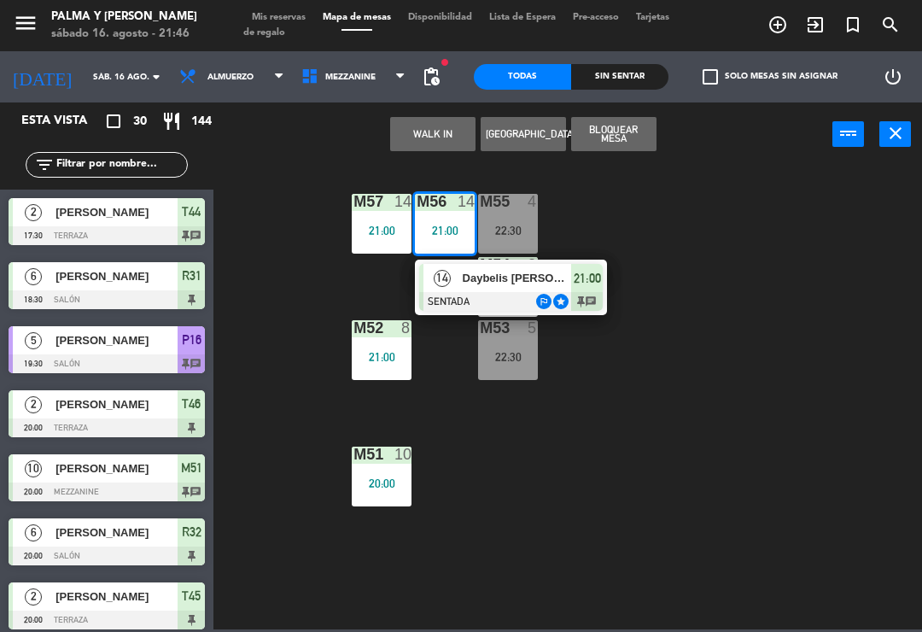
click at [769, 497] on div "M57 14 21:00 M56 14 21:00 14 Daybelis [PERSON_NAME] SENTADA outlined_flag star …" at bounding box center [573, 397] width 700 height 466
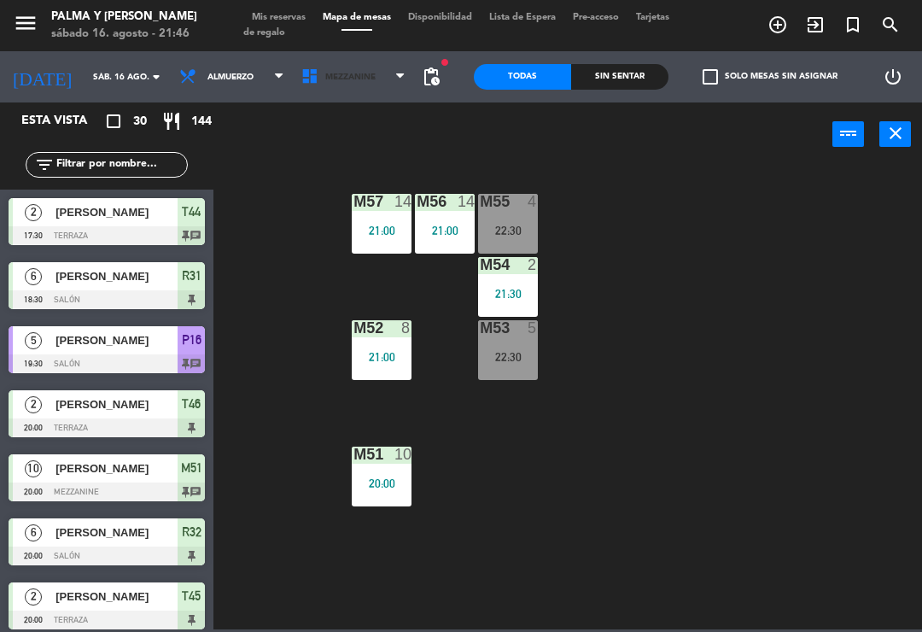
click at [355, 85] on span "Mezzanine" at bounding box center [354, 77] width 122 height 38
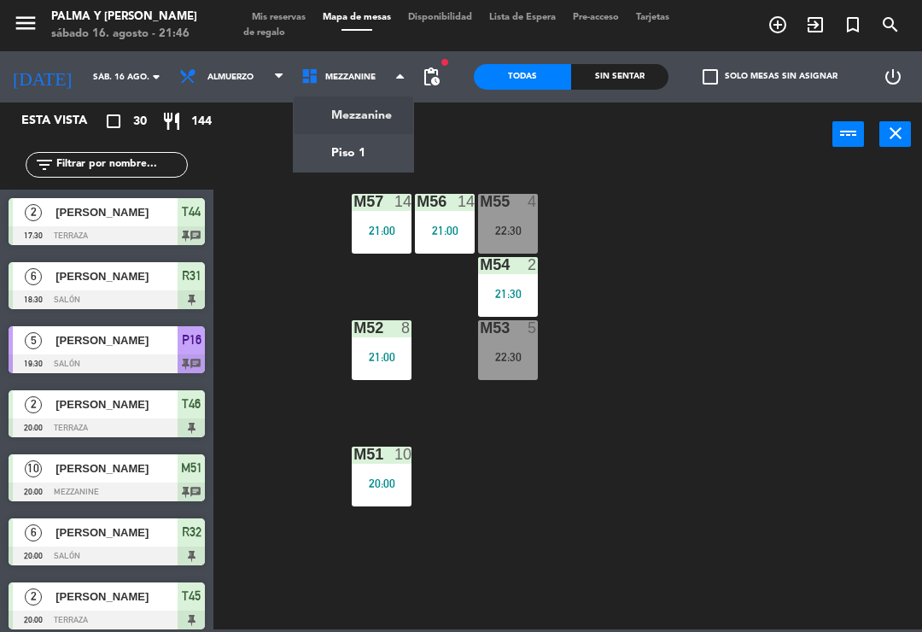
click at [787, 239] on div "M57 14 21:00 M56 14 21:00 M55 4 22:30 M54 2 21:30 M52 8 21:00 M53 5 22:30 M51 1…" at bounding box center [573, 397] width 700 height 466
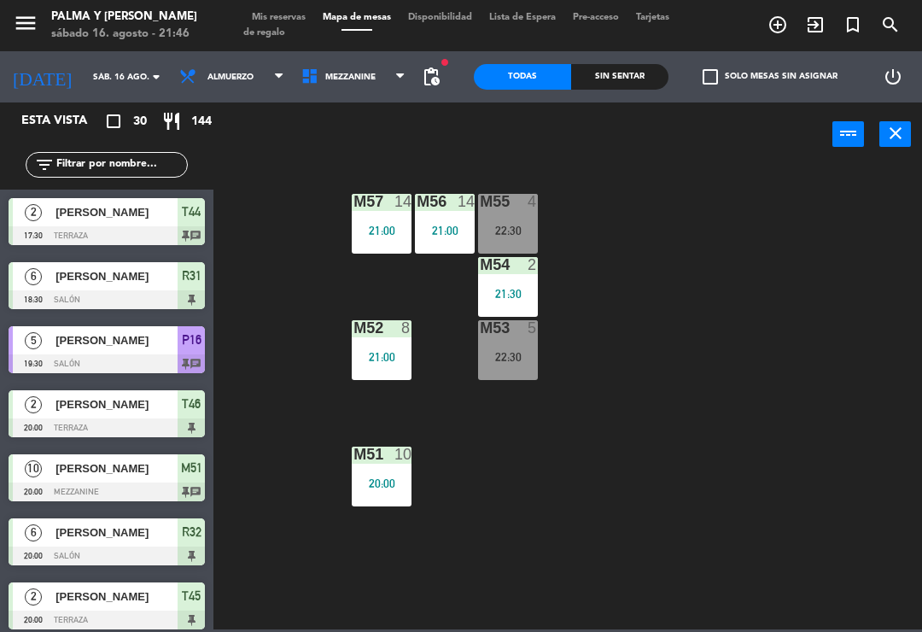
click at [112, 155] on input "text" at bounding box center [121, 164] width 132 height 19
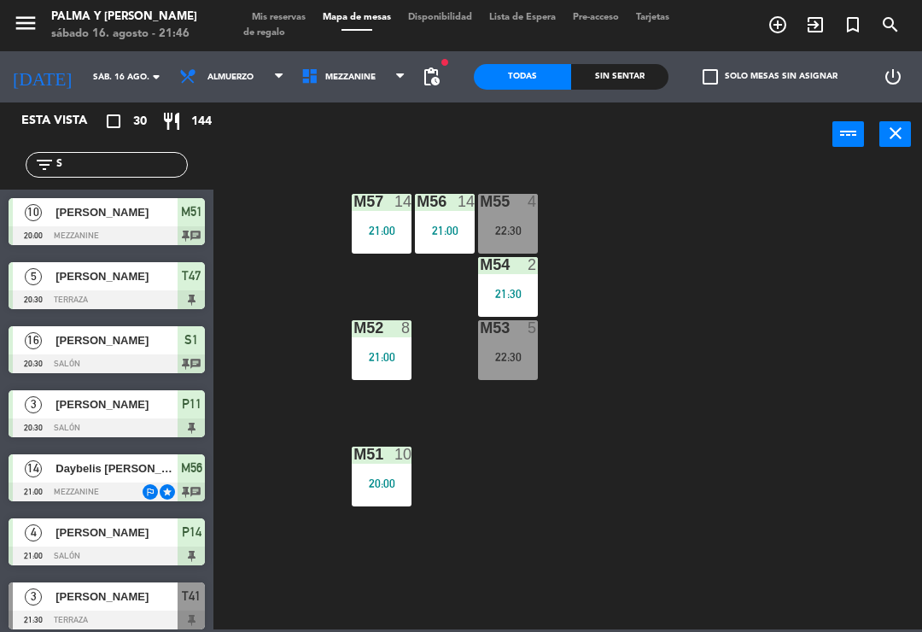
type input "Sa"
